Goal: Task Accomplishment & Management: Manage account settings

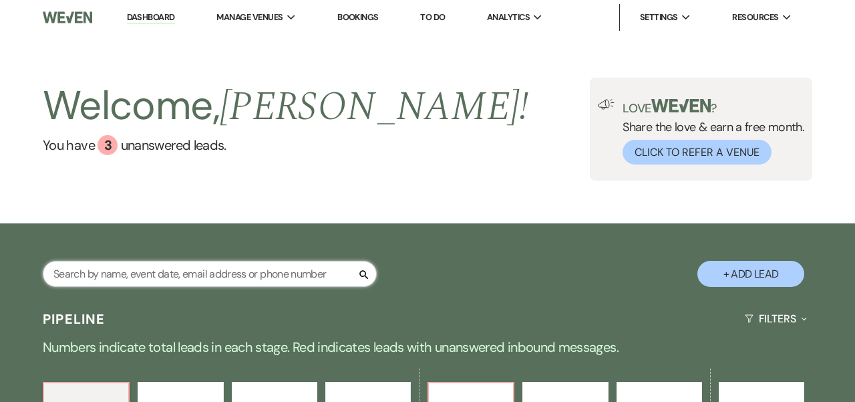
click at [246, 271] on input "text" at bounding box center [210, 274] width 334 height 26
type input "W"
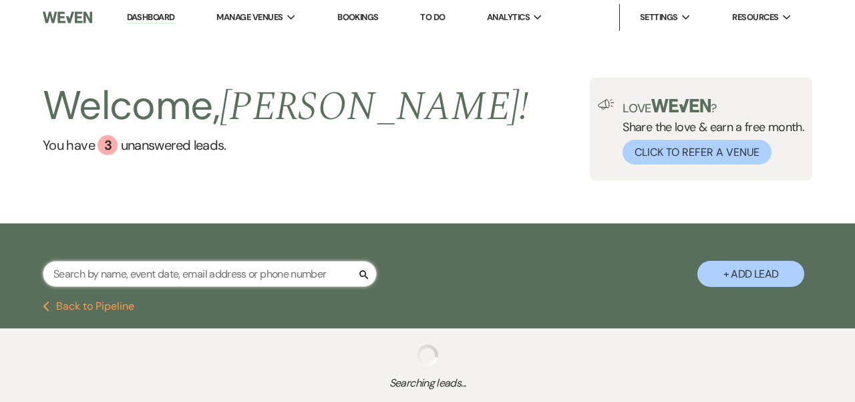
select select "6"
select select "5"
select select "8"
select select "6"
select select "2"
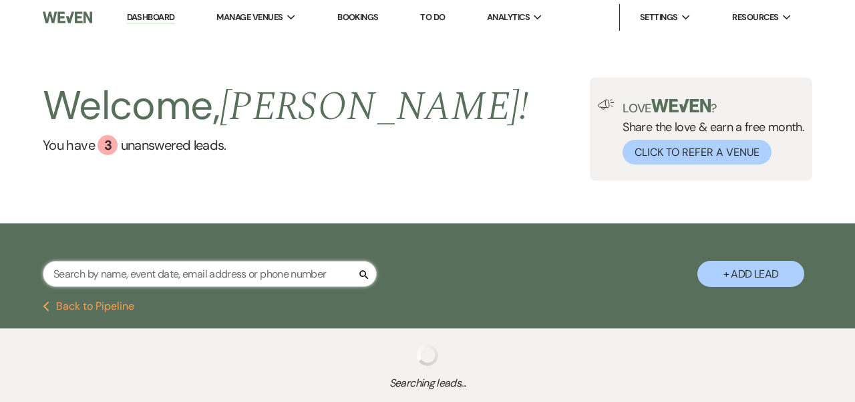
select select "5"
select select "8"
select select "10"
select select "8"
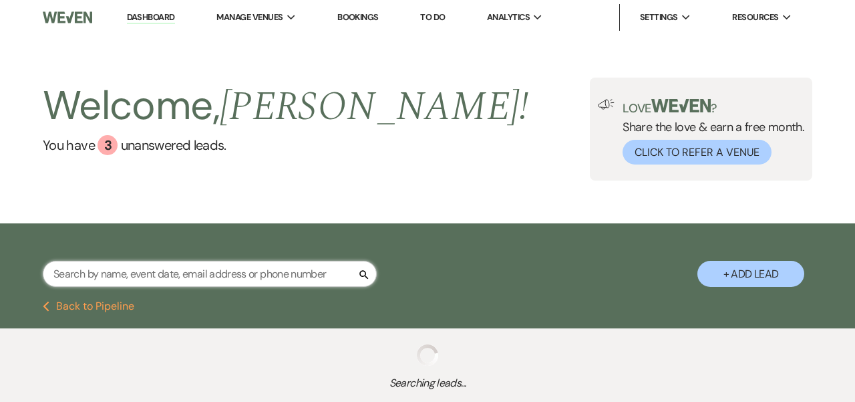
select select "6"
select select "8"
select select "3"
select select "8"
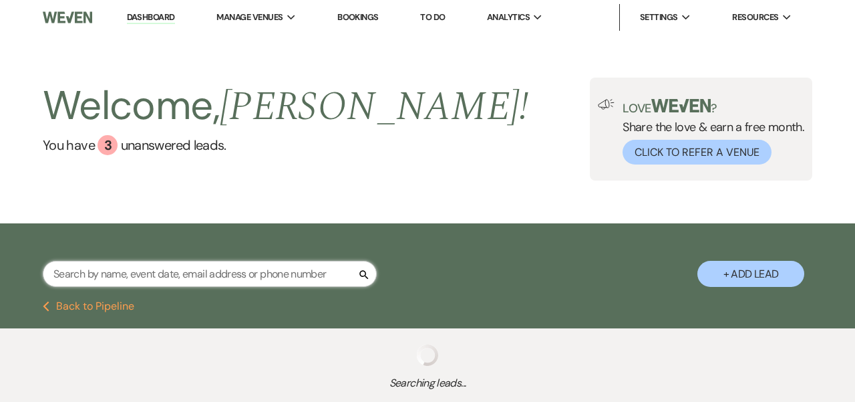
select select "1"
select select "8"
select select "10"
select select "5"
select select "8"
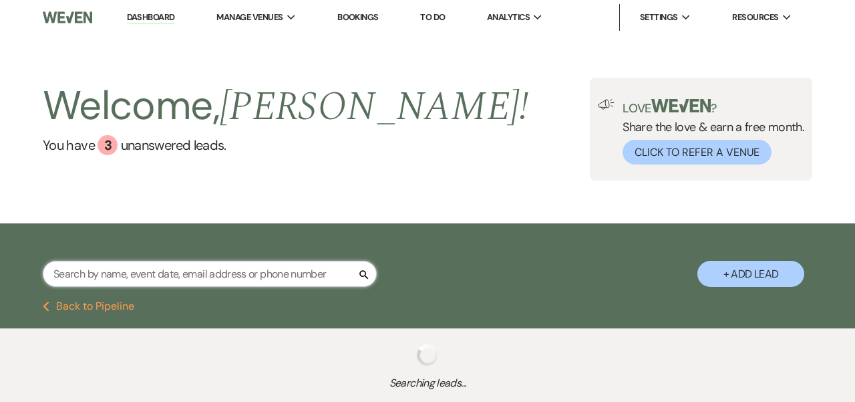
select select "6"
select select "5"
select select "8"
select select "10"
select select "8"
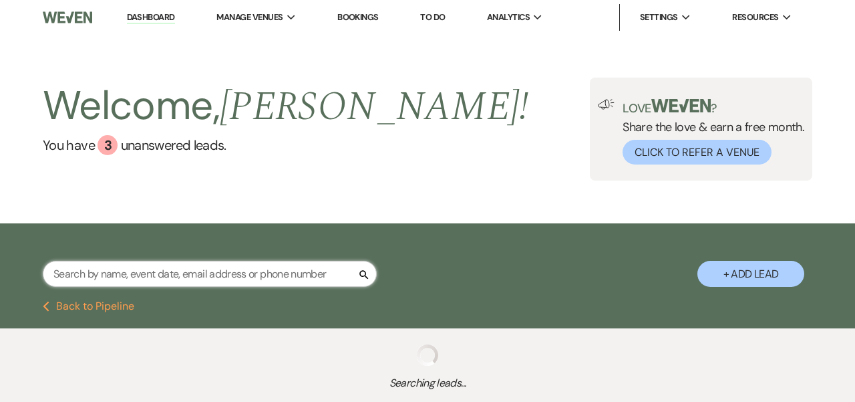
select select "10"
select select "8"
select select "6"
select select "8"
select select "7"
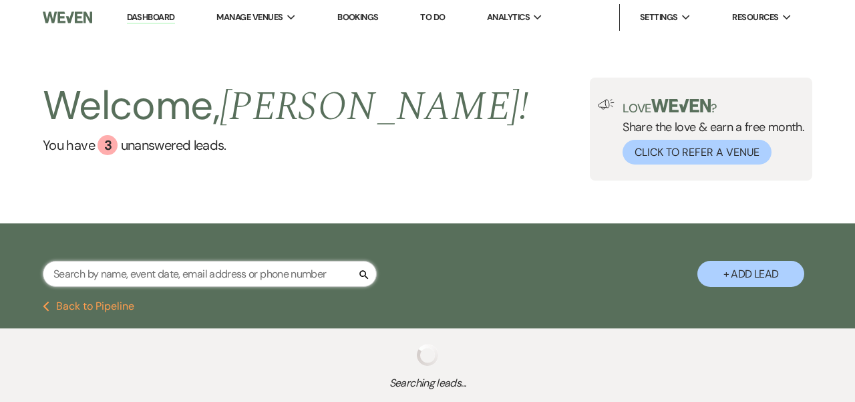
select select "8"
select select "5"
select select "8"
select select "5"
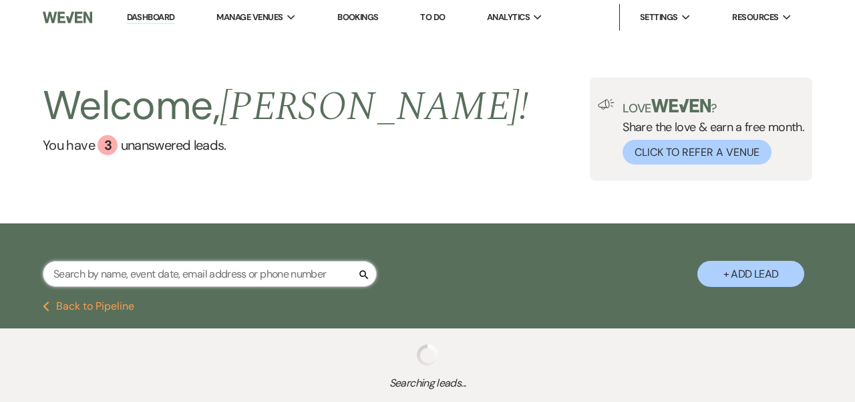
select select "8"
select select "2"
select select "8"
select select "5"
select select "8"
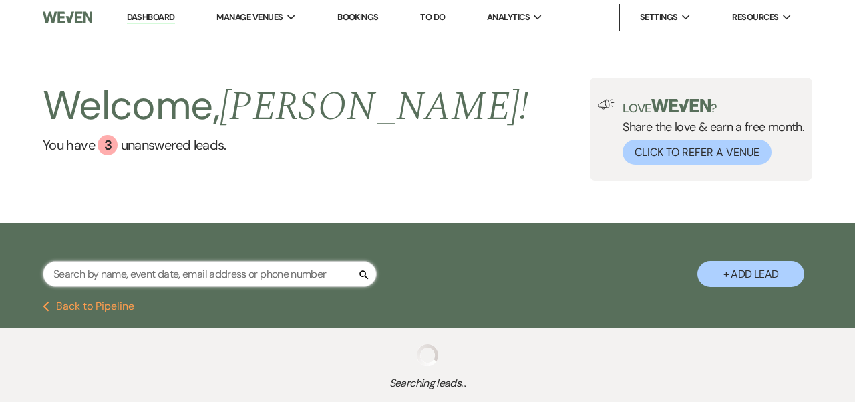
select select "5"
select select "8"
select select "5"
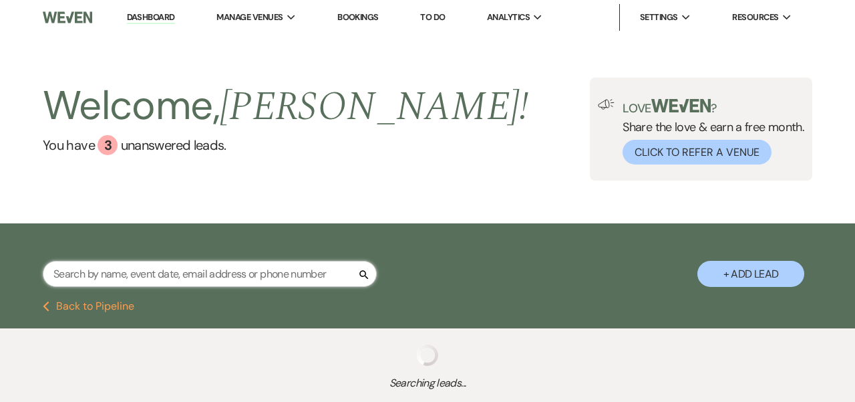
select select "8"
select select "5"
select select "8"
select select "2"
select select "8"
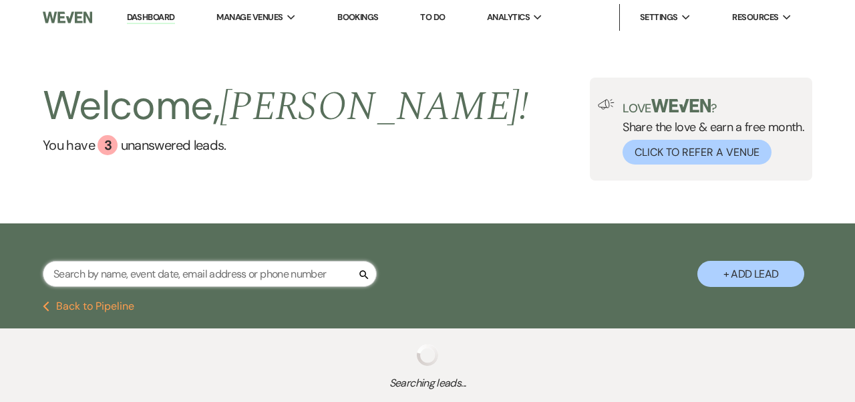
select select "5"
select select "8"
select select "6"
select select "8"
select select "5"
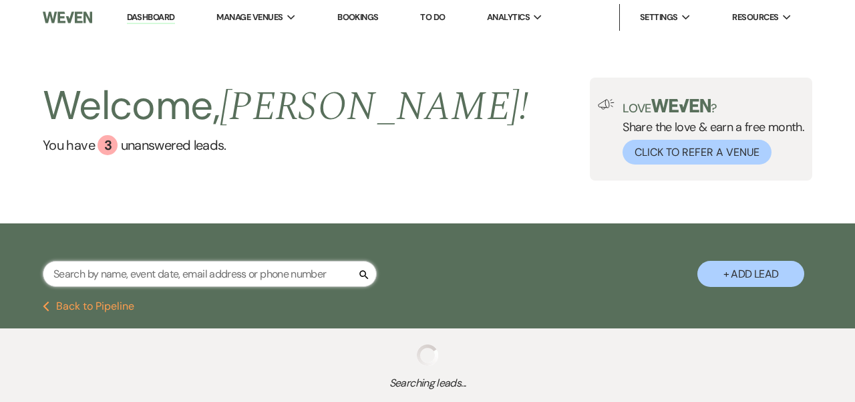
select select "8"
select select "5"
select select "8"
select select "5"
select select "8"
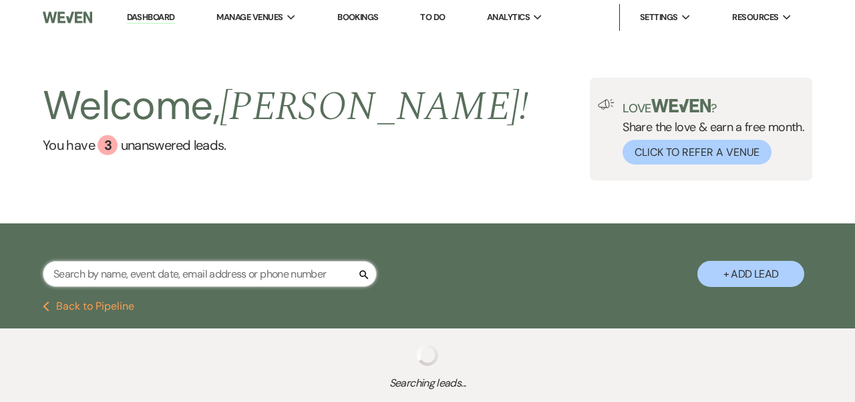
select select "8"
select select "5"
select select "8"
select select "4"
select select "8"
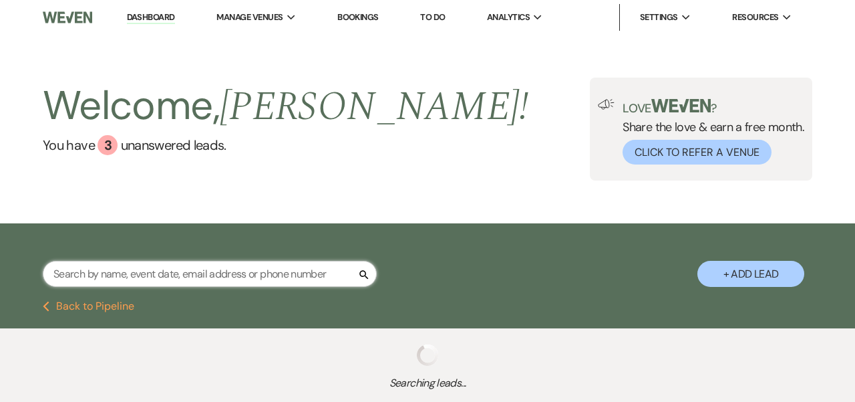
select select "5"
select select "8"
select select "5"
select select "8"
select select "3"
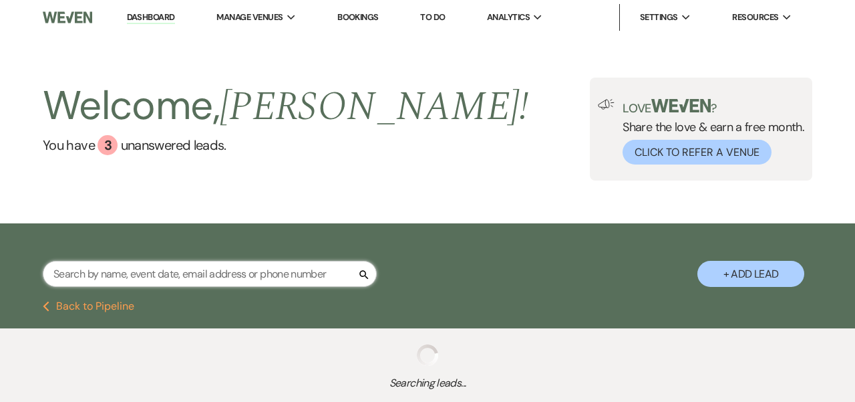
select select "8"
select select "1"
select select "8"
select select "5"
select select "8"
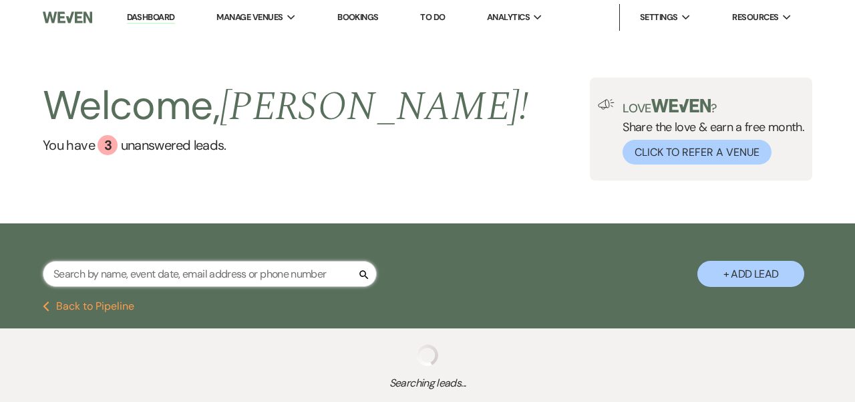
select select "5"
select select "8"
select select "3"
select select "8"
select select "5"
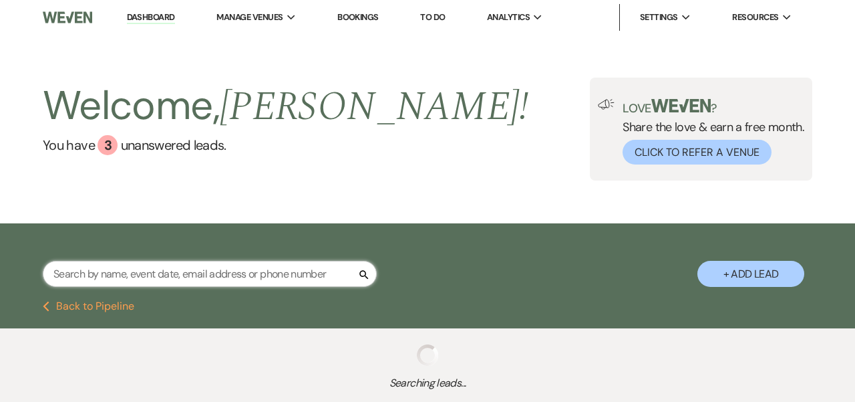
select select "8"
select select "2"
select select "8"
select select "2"
select select "8"
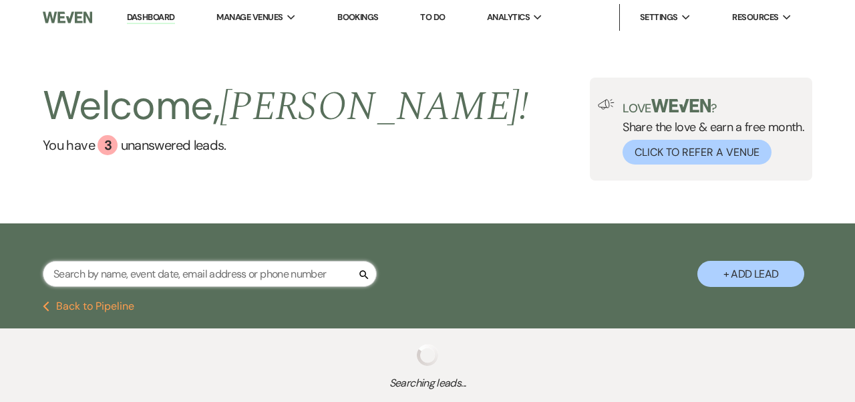
select select "8"
select select "4"
select select "8"
select select "7"
select select "8"
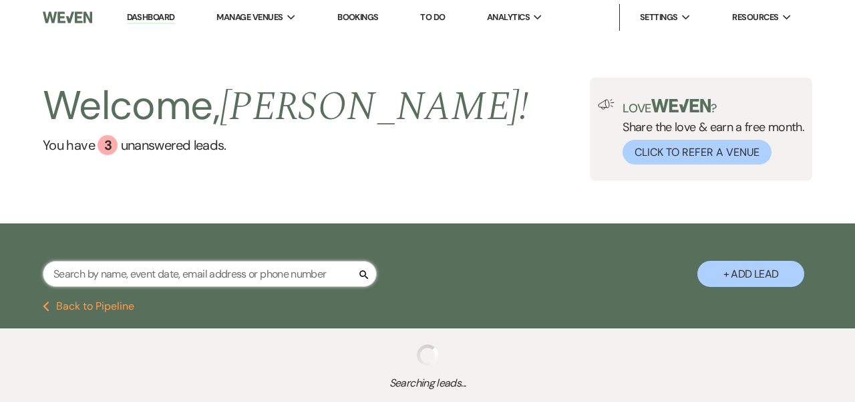
select select "5"
select select "8"
select select "1"
select select "8"
select select "5"
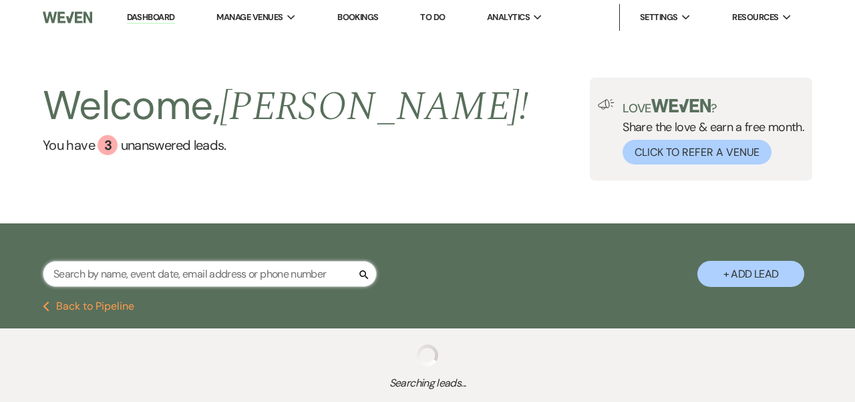
select select "8"
select select "5"
select select "8"
select select "5"
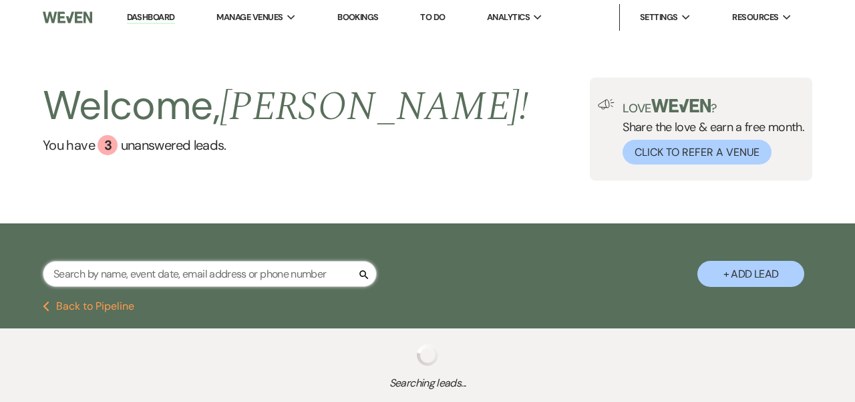
select select "8"
select select "5"
select select "8"
select select "5"
select select "8"
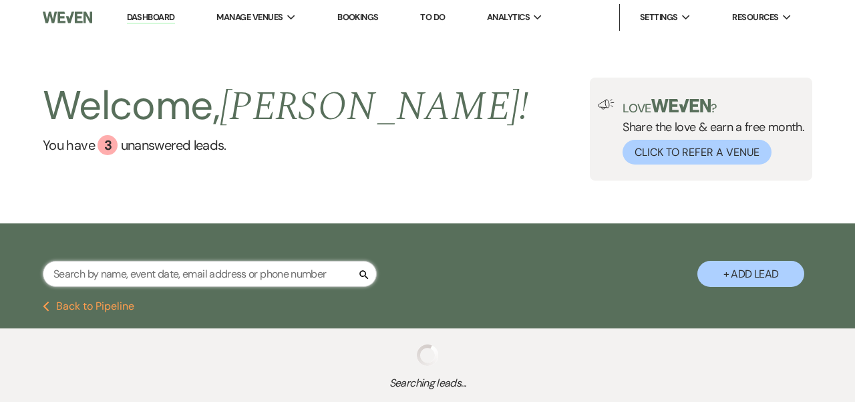
select select "5"
select select "8"
select select "5"
select select "8"
select select "5"
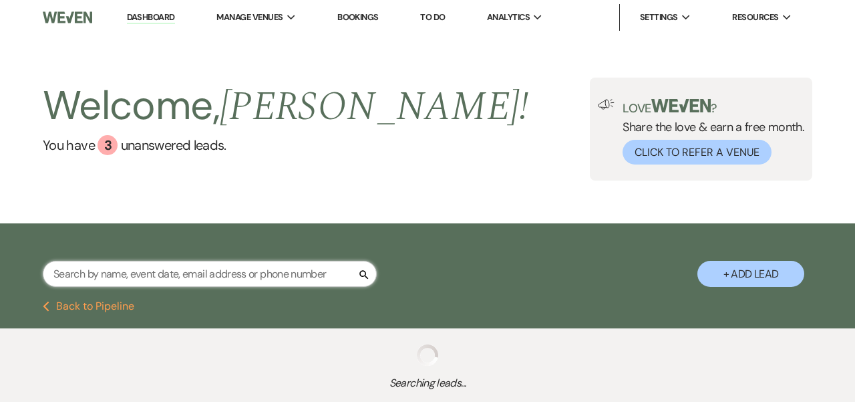
select select "8"
select select "10"
select select "8"
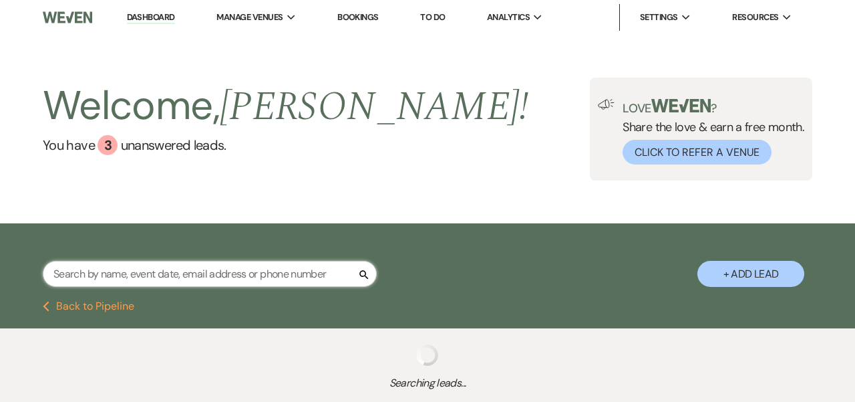
select select "8"
select select "5"
select select "8"
select select "2"
select select "8"
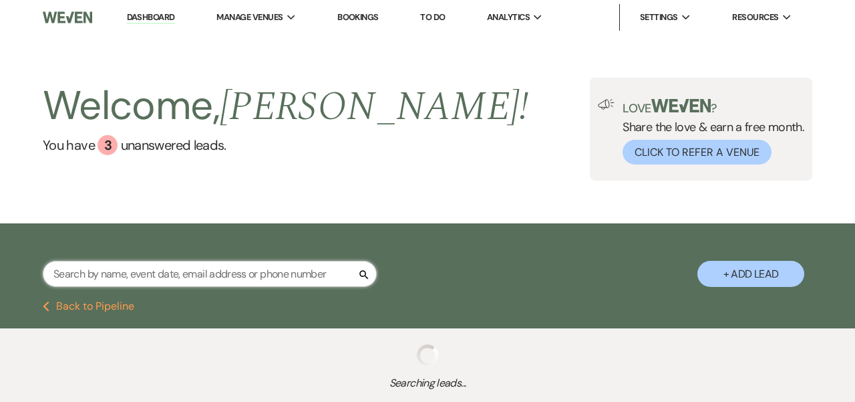
select select "10"
select select "8"
select select "3"
select select "8"
select select "5"
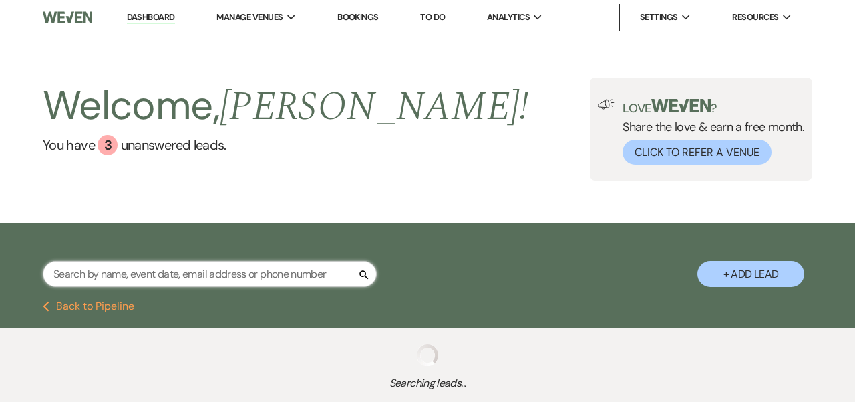
select select "8"
select select "5"
select select "8"
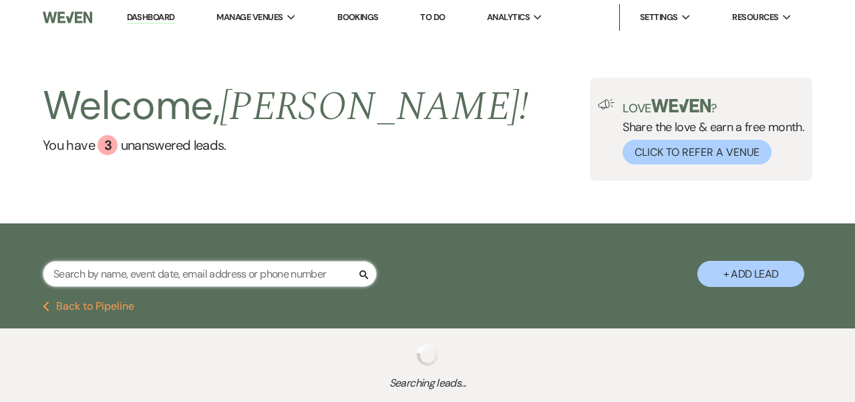
select select "5"
select select "8"
select select "5"
select select "8"
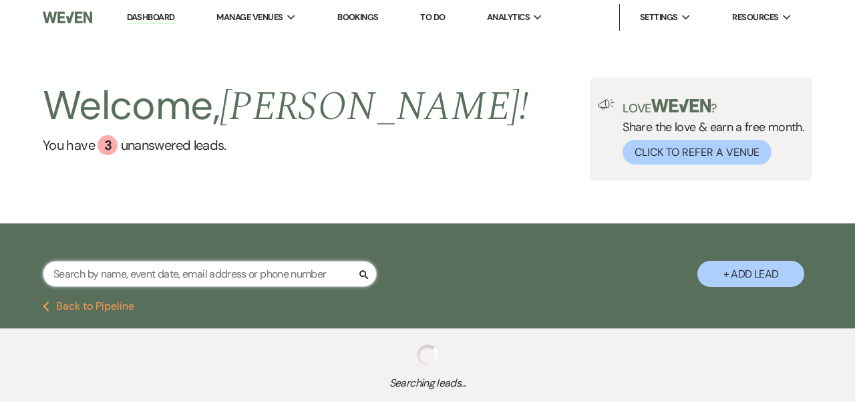
select select "5"
select select "8"
select select "5"
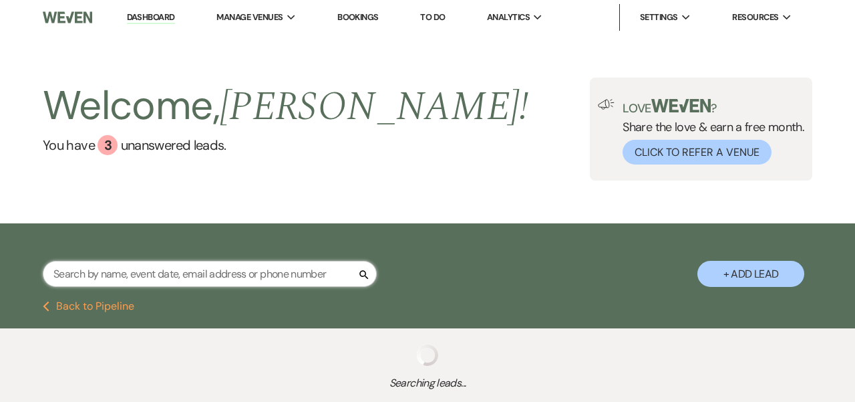
select select "8"
select select "5"
select select "8"
select select "5"
select select "8"
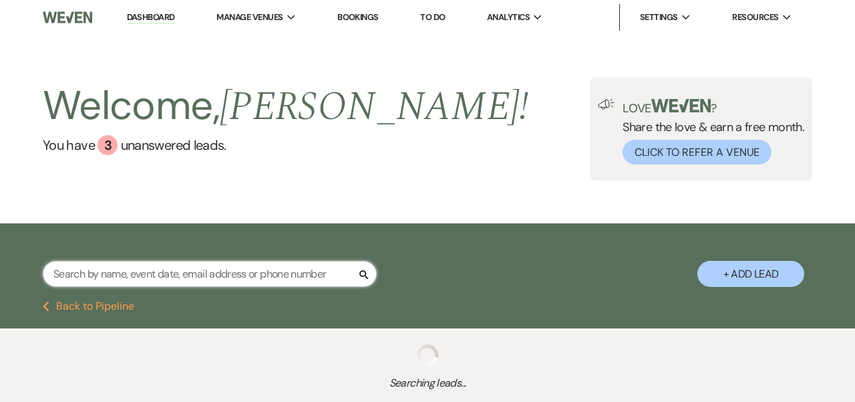
select select "10"
select select "8"
select select "1"
select select "8"
select select "9"
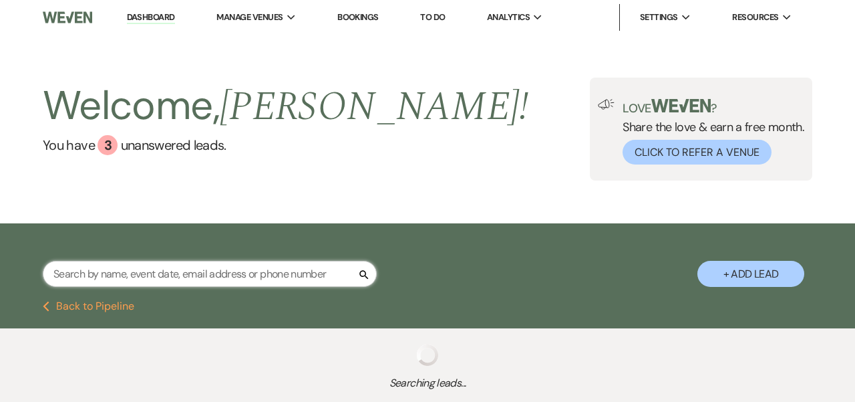
select select "8"
select select "5"
select select "8"
select select "1"
select select "8"
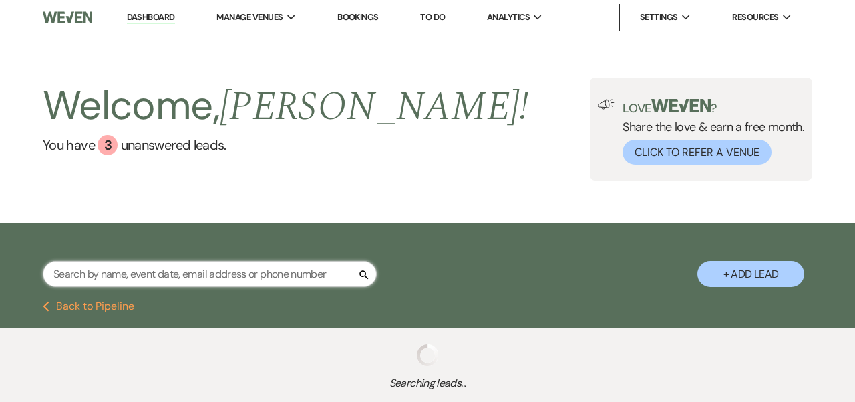
select select "3"
select select "8"
select select "4"
select select "8"
select select "10"
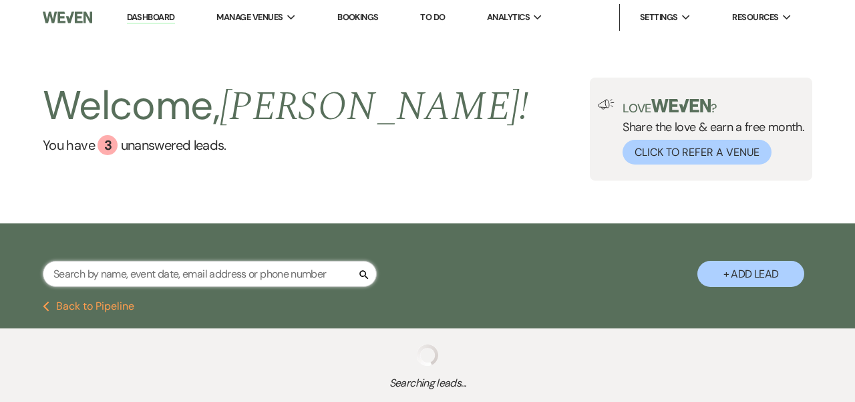
select select "8"
select select "1"
select select "8"
select select "7"
select select "8"
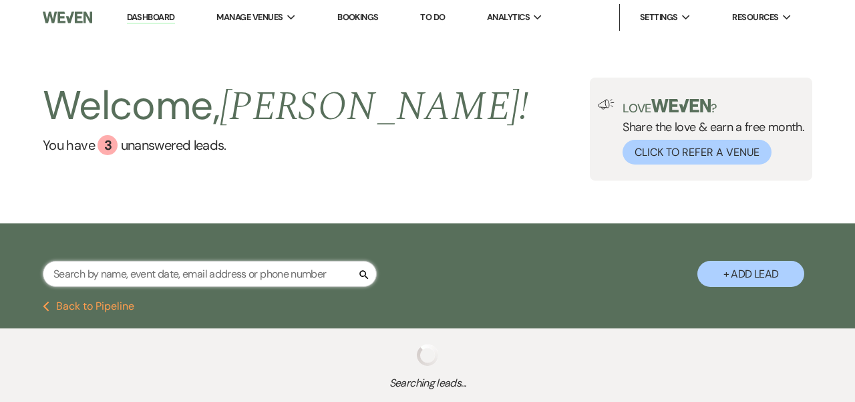
select select "5"
select select "8"
select select "1"
select select "8"
select select "5"
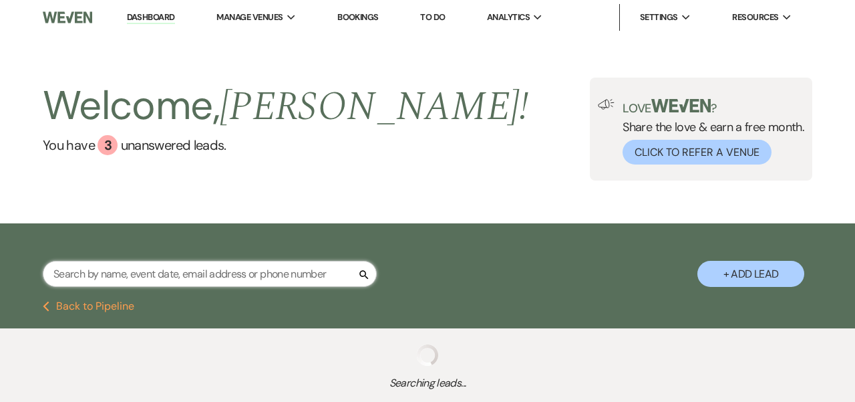
select select "8"
select select "5"
select select "8"
select select "5"
select select "8"
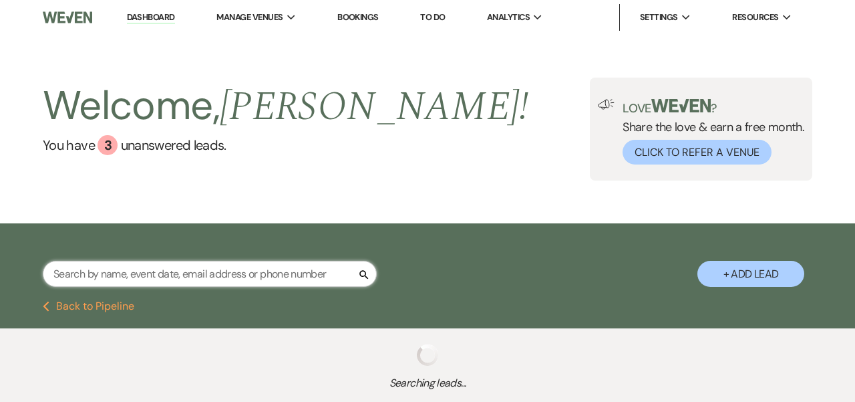
select select "1"
select select "8"
select select "4"
select select "8"
select select "5"
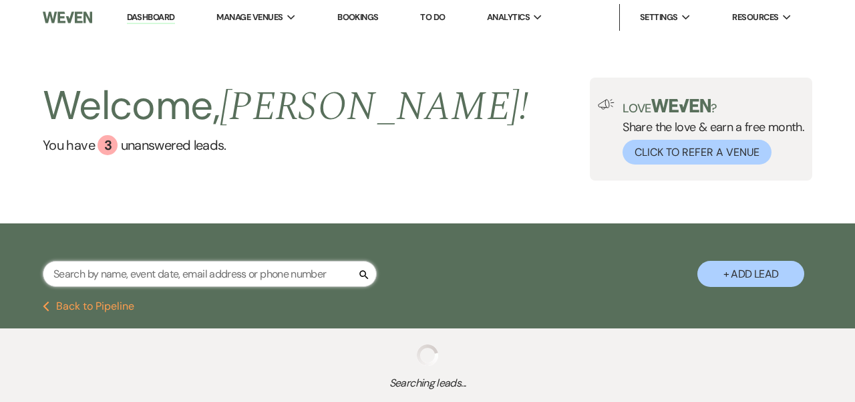
select select "8"
select select "5"
select select "8"
select select "5"
select select "8"
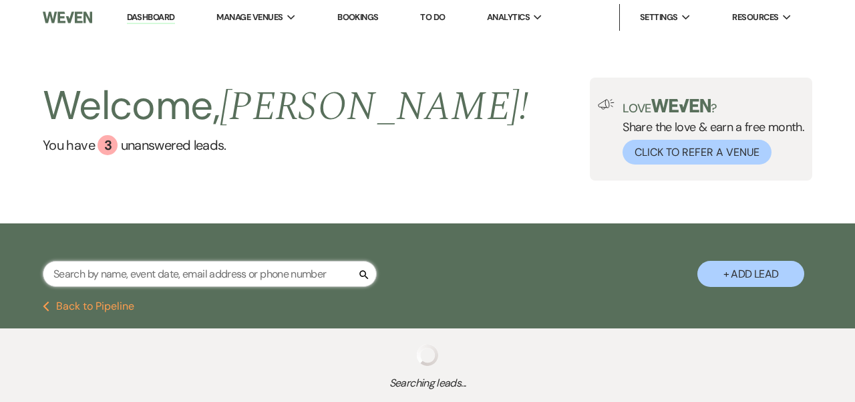
select select "5"
select select "8"
select select "5"
select select "8"
select select "5"
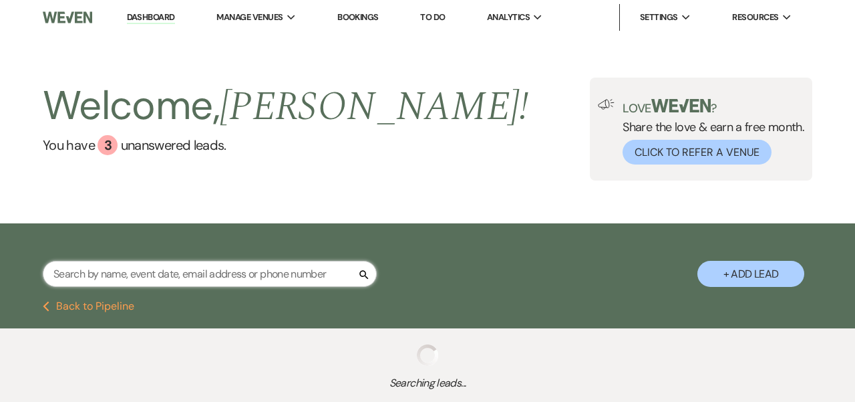
select select "8"
select select "10"
select select "8"
select select "2"
select select "8"
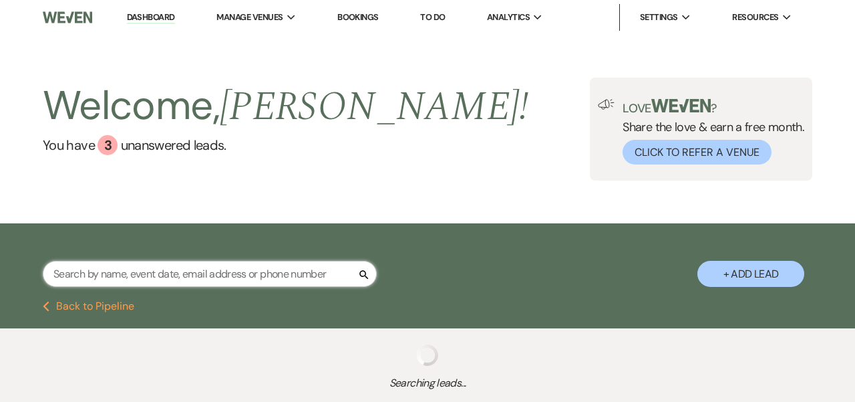
select select "6"
select select "8"
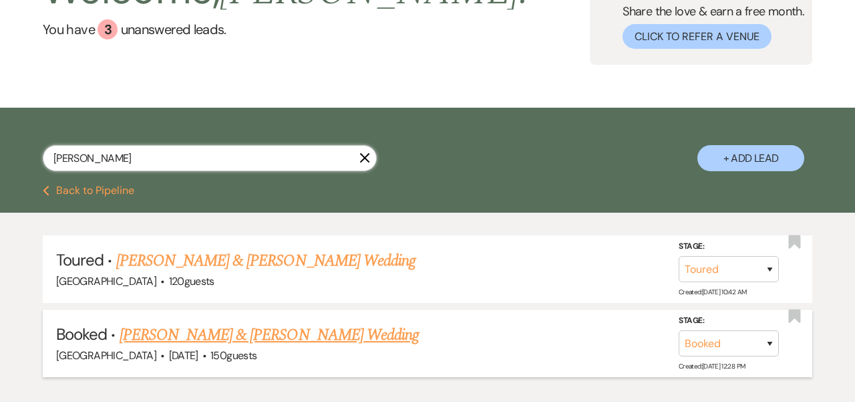
scroll to position [117, 0]
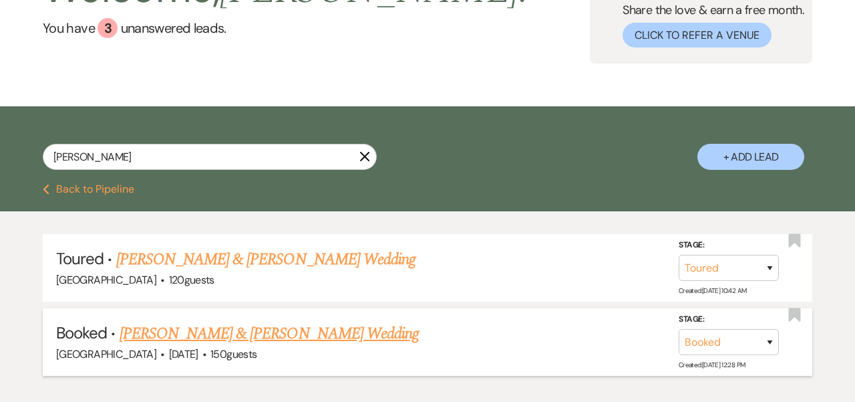
click at [273, 333] on link "[PERSON_NAME] & [PERSON_NAME] Wedding" at bounding box center [269, 333] width 299 height 24
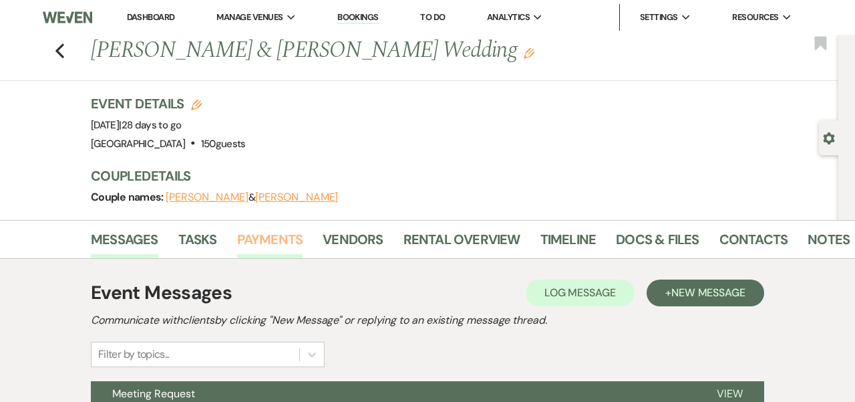
click at [254, 237] on link "Payments" at bounding box center [270, 243] width 66 height 29
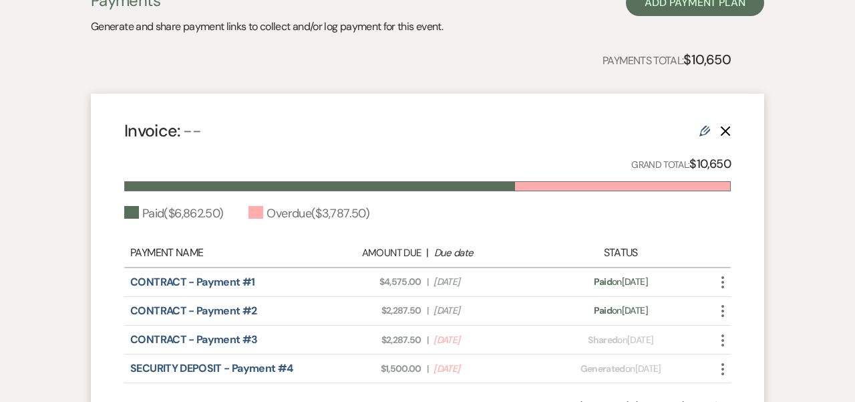
scroll to position [299, 0]
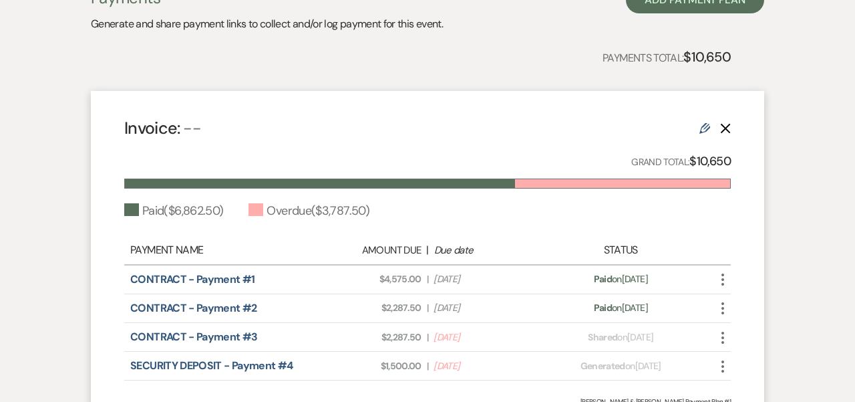
click at [721, 330] on icon "More" at bounding box center [723, 337] width 16 height 16
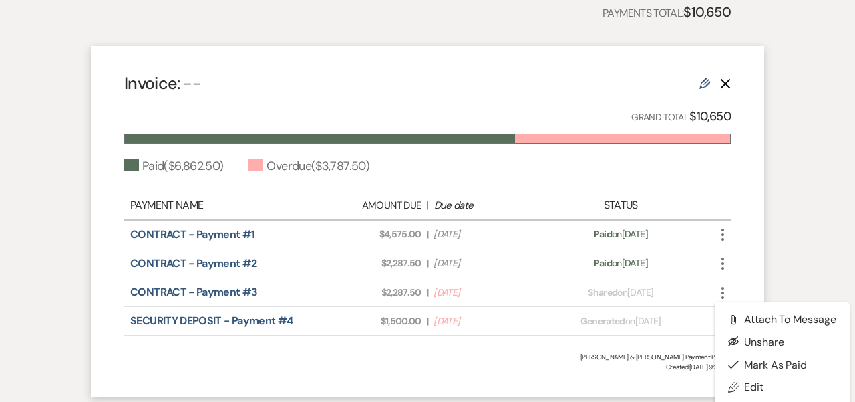
scroll to position [349, 0]
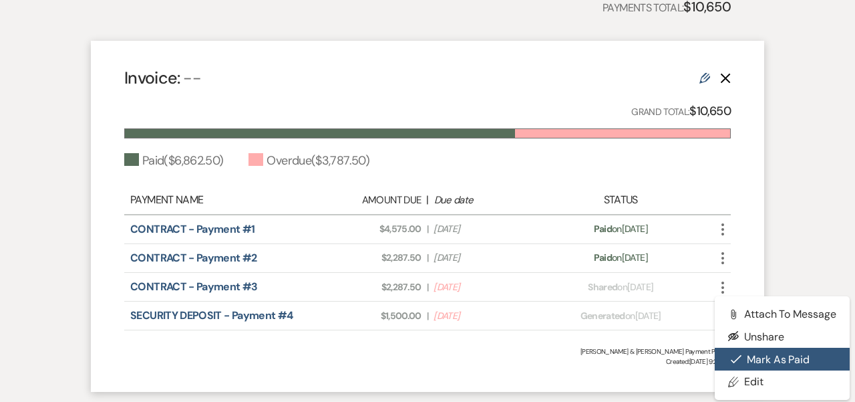
click at [739, 361] on icon "Check Mark" at bounding box center [736, 359] width 11 height 11
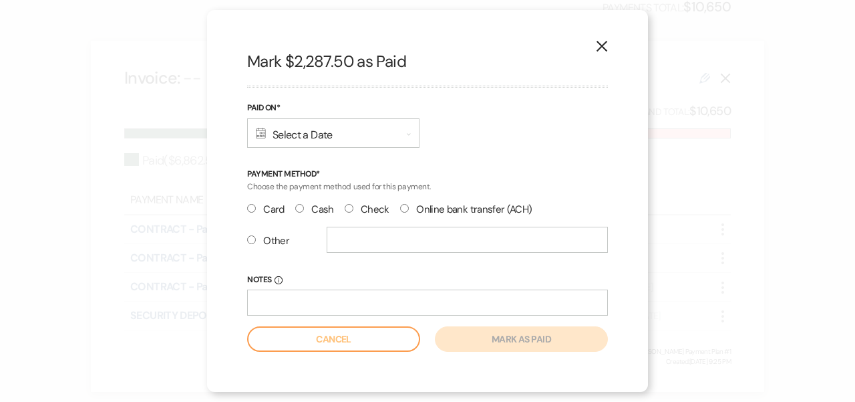
click at [345, 210] on input "Check" at bounding box center [349, 208] width 9 height 9
click at [334, 132] on div "Calendar Select a Date Expand" at bounding box center [333, 132] width 172 height 29
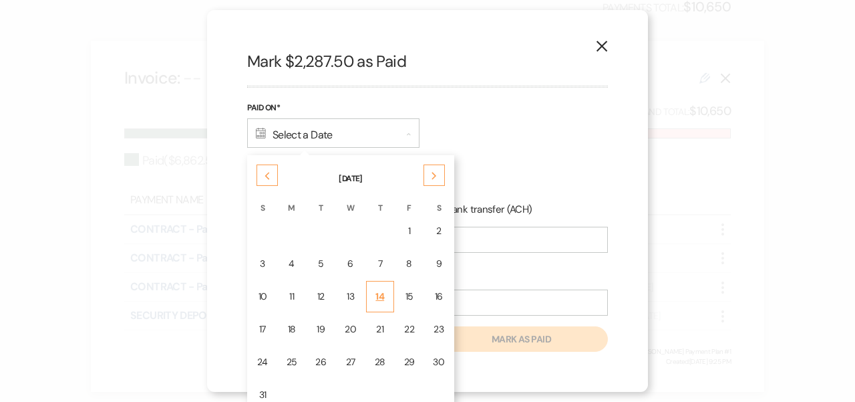
click at [376, 299] on div "14" at bounding box center [380, 296] width 11 height 14
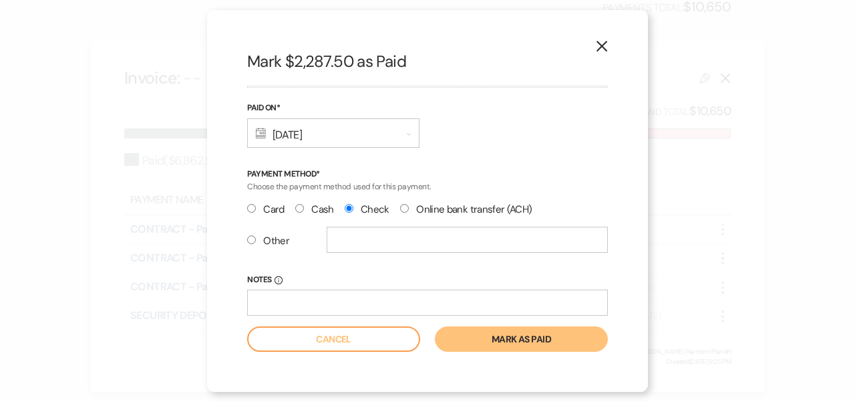
click at [515, 341] on button "Mark as paid" at bounding box center [521, 338] width 173 height 25
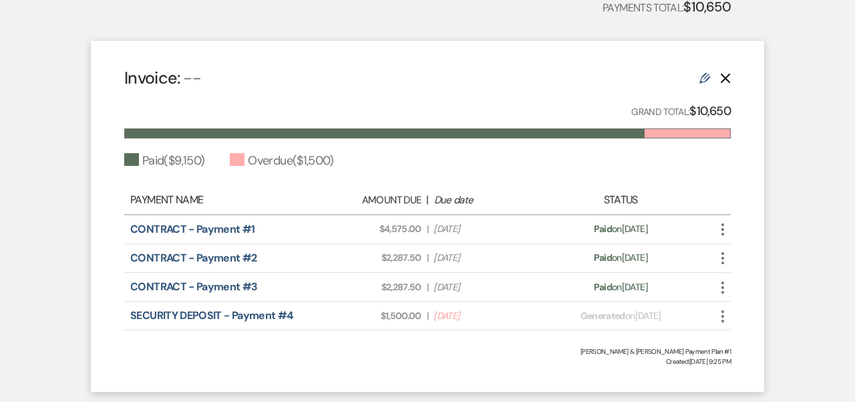
click at [723, 313] on icon "More" at bounding box center [723, 316] width 16 height 16
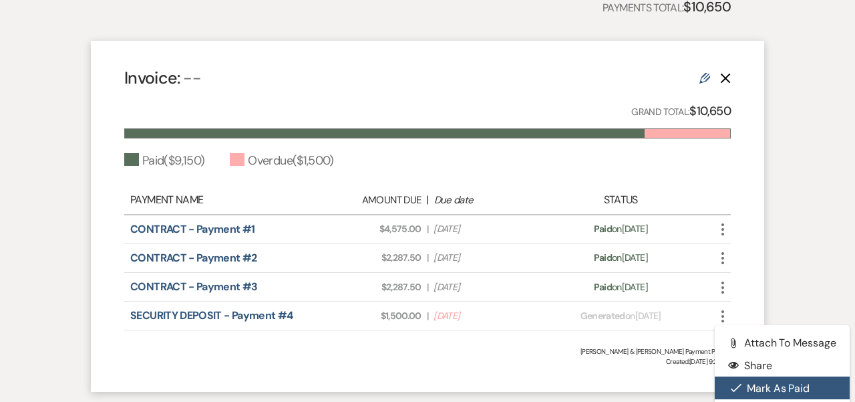
click at [751, 386] on button "Check [PERSON_NAME] [PERSON_NAME] as Paid" at bounding box center [782, 387] width 135 height 23
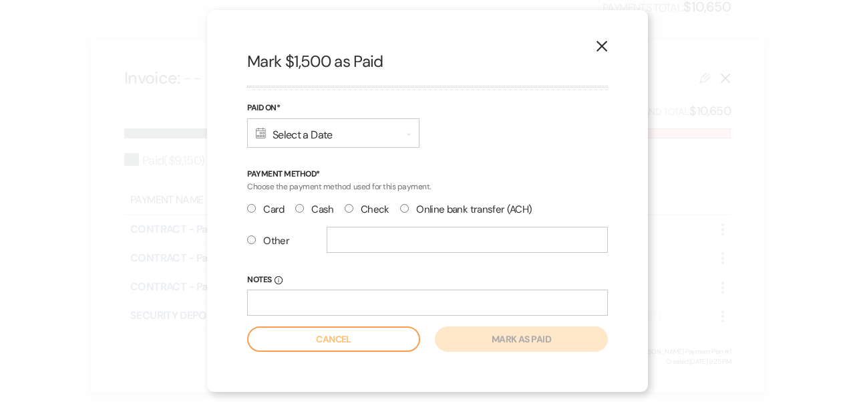
click at [346, 205] on input "Check" at bounding box center [349, 208] width 9 height 9
click at [370, 126] on div "Calendar Select a Date Expand" at bounding box center [333, 132] width 172 height 29
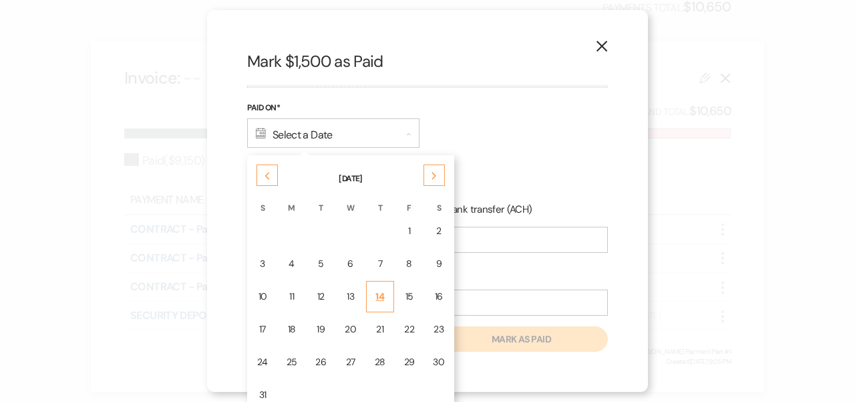
click at [377, 297] on div "14" at bounding box center [380, 296] width 11 height 14
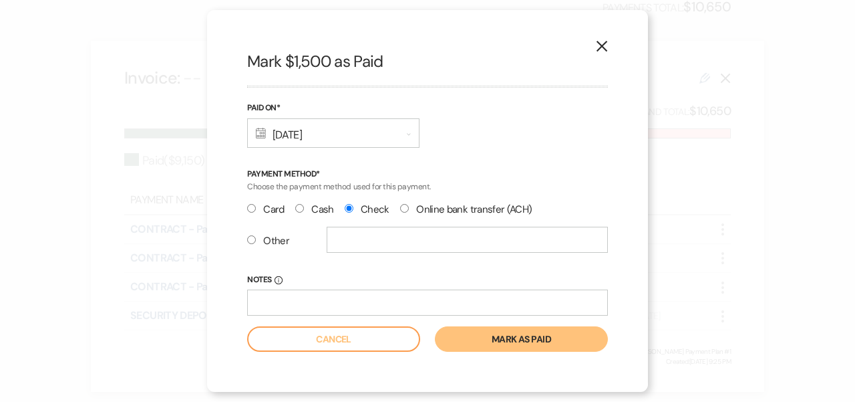
click at [485, 343] on button "Mark as paid" at bounding box center [521, 338] width 173 height 25
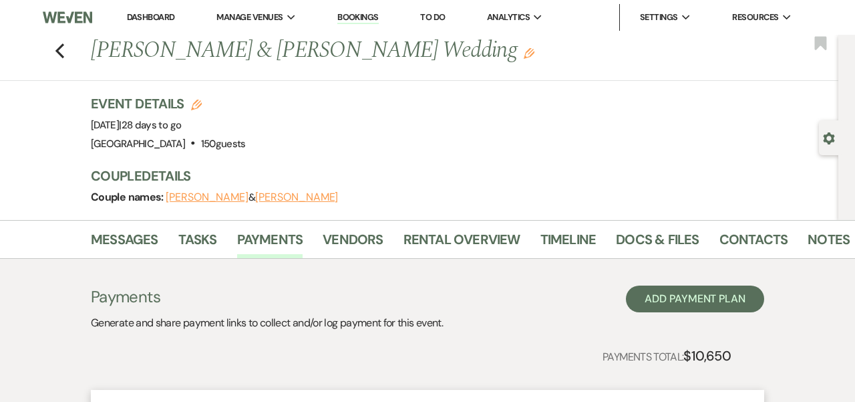
scroll to position [0, 0]
